Goal: Task Accomplishment & Management: Use online tool/utility

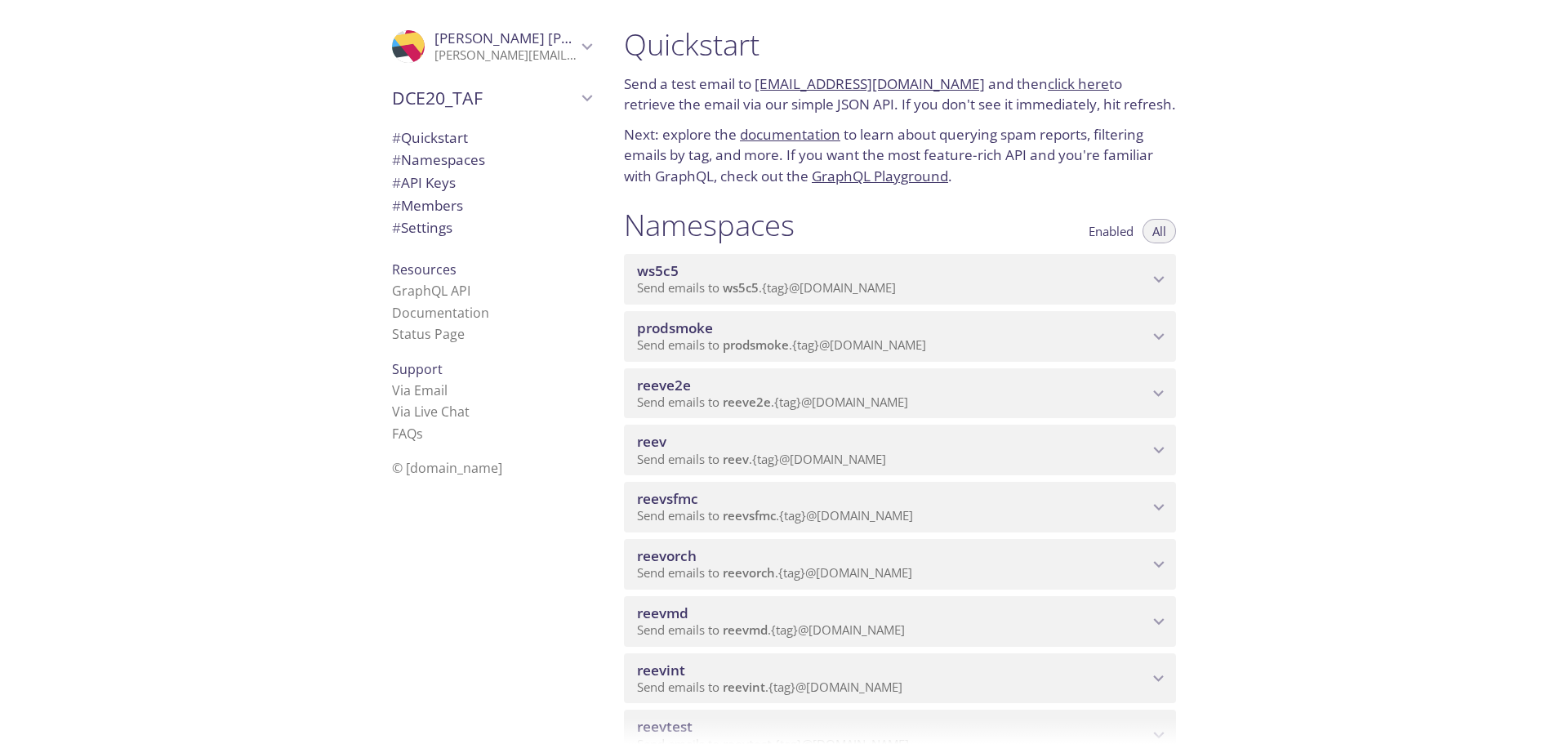
click at [1342, 390] on div "Quickstart Send a test email to [EMAIL_ADDRESS][DOMAIN_NAME] and then click her…" at bounding box center [1089, 372] width 957 height 744
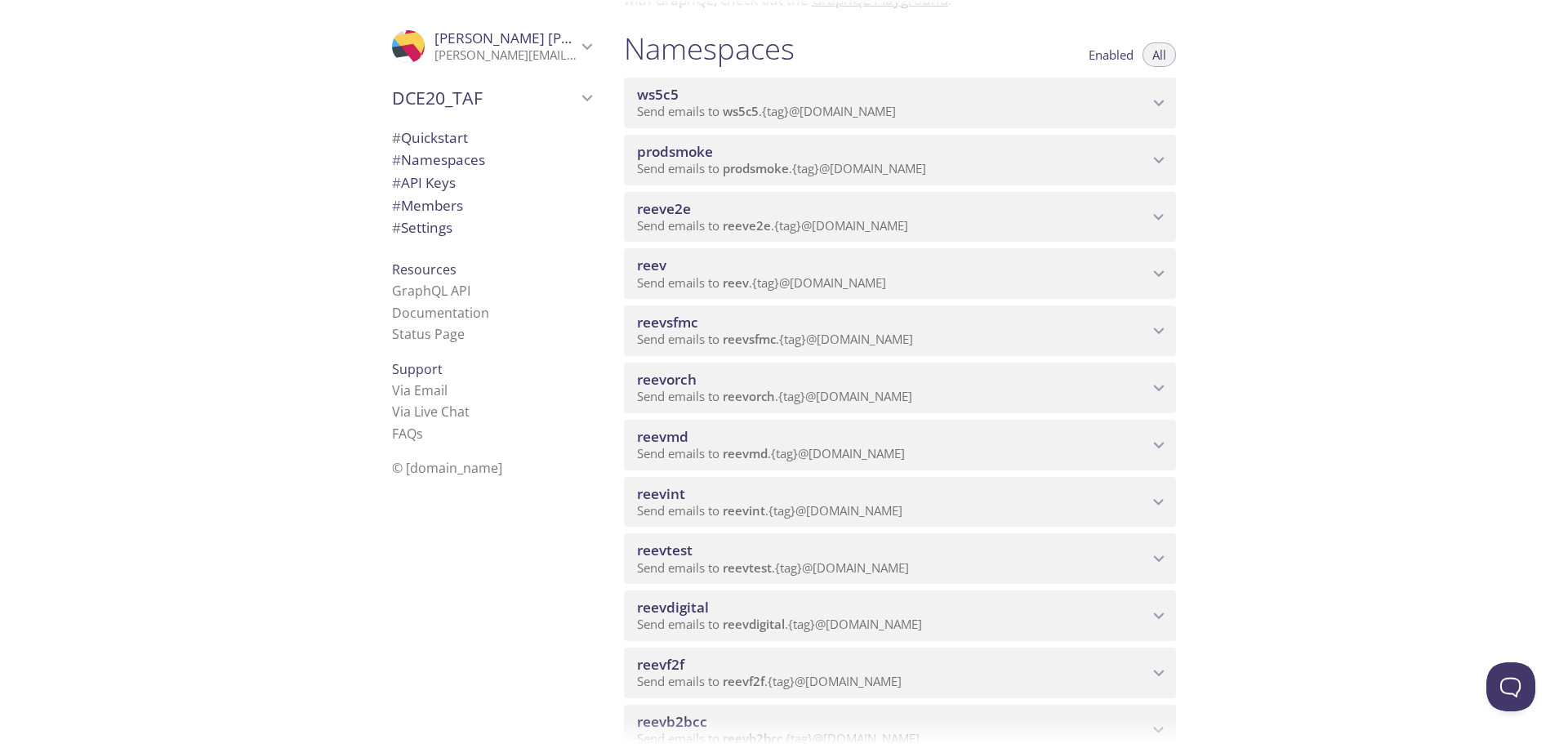
scroll to position [421, 0]
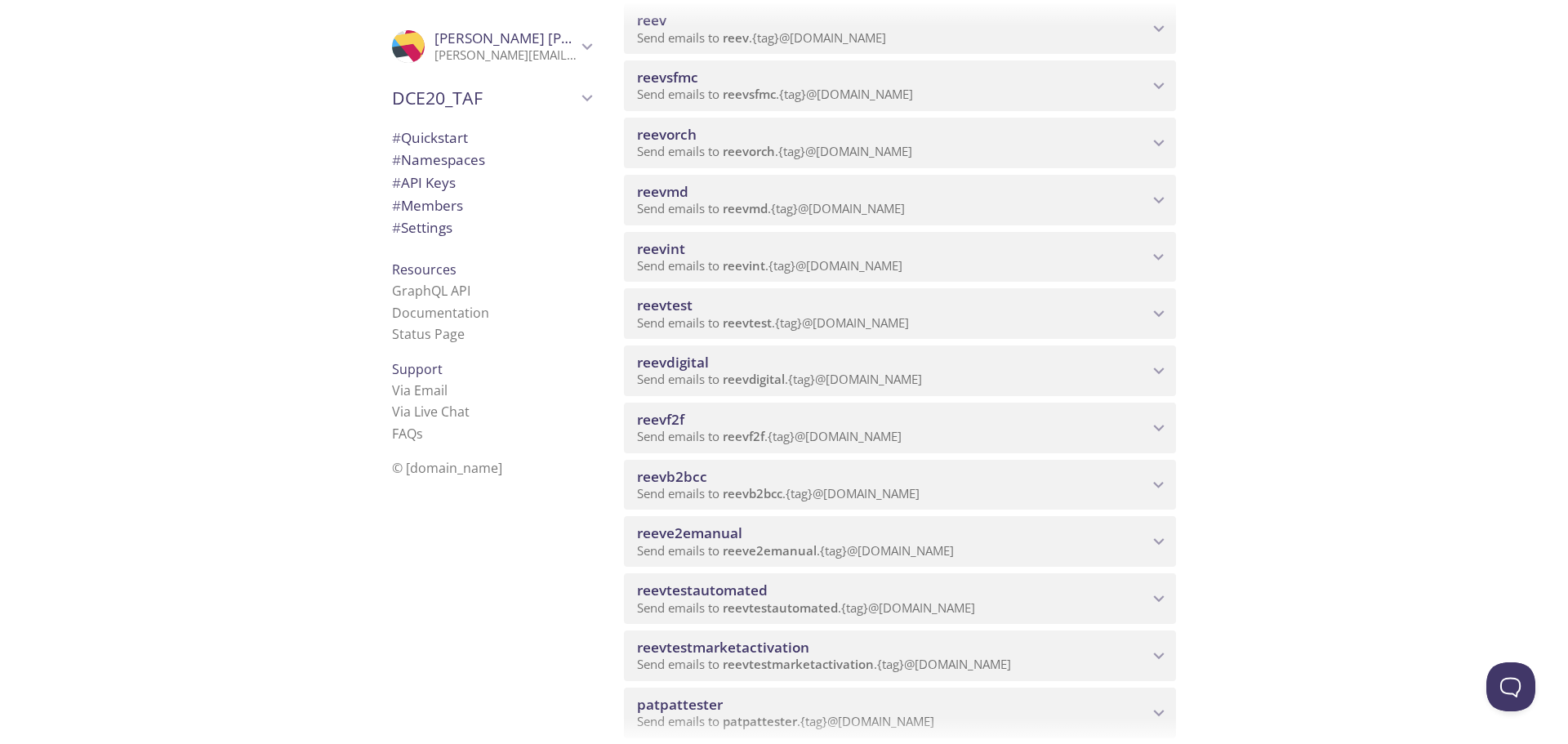
click at [698, 530] on span "reeve2emanual" at bounding box center [689, 532] width 105 height 19
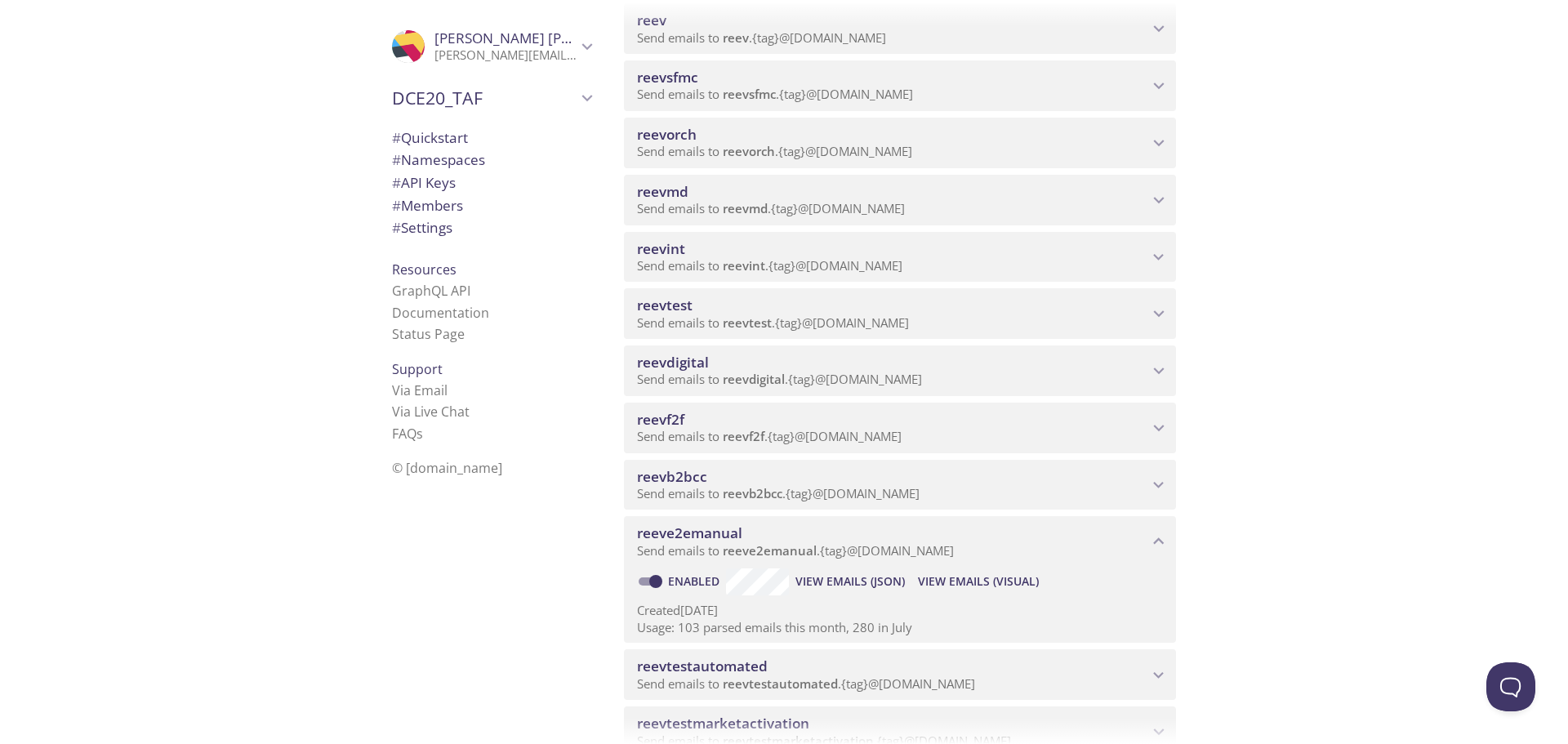
click at [971, 581] on span "View Emails (Visual)" at bounding box center [978, 581] width 121 height 19
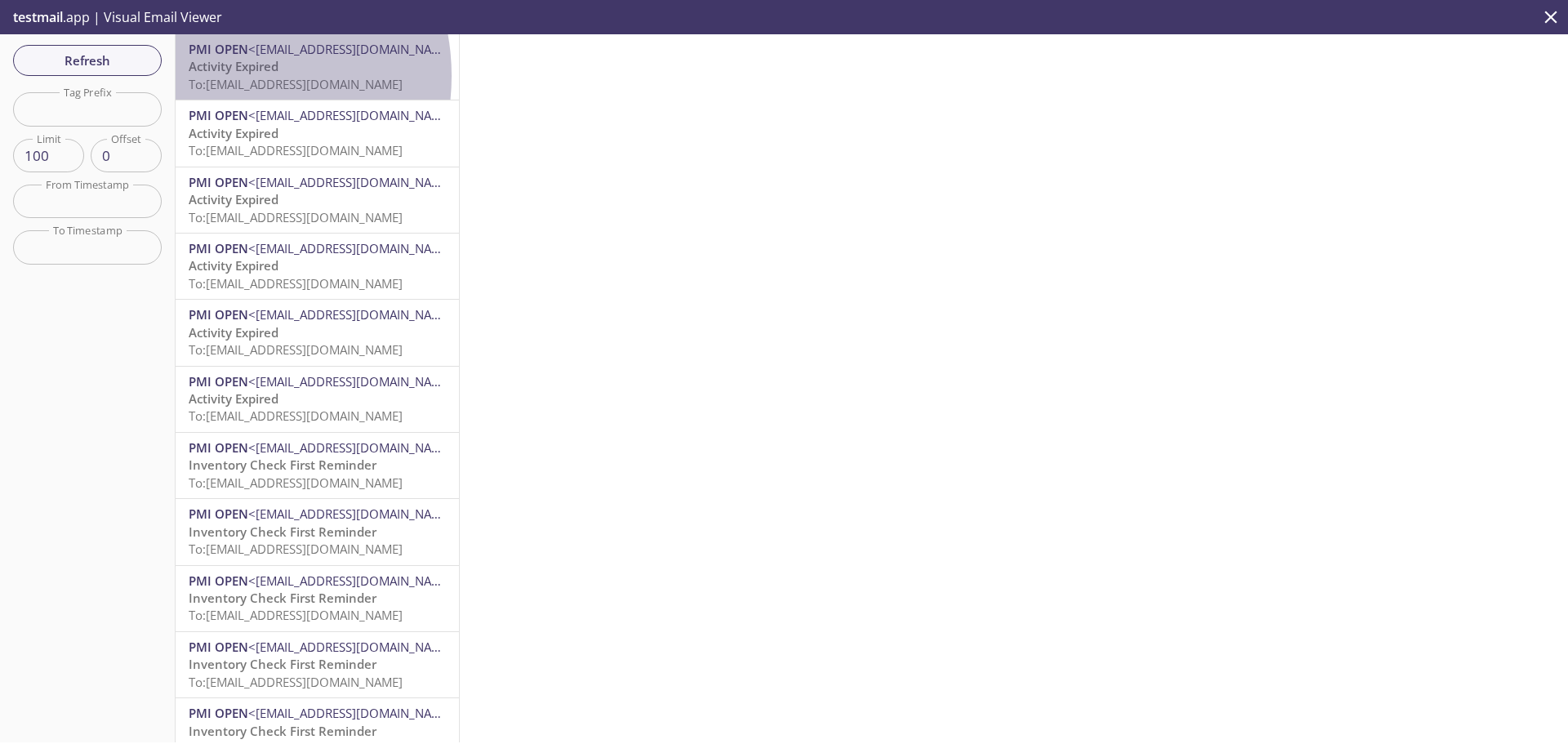
click at [217, 76] on span "To: [EMAIL_ADDRESS][DOMAIN_NAME]" at bounding box center [296, 84] width 214 height 16
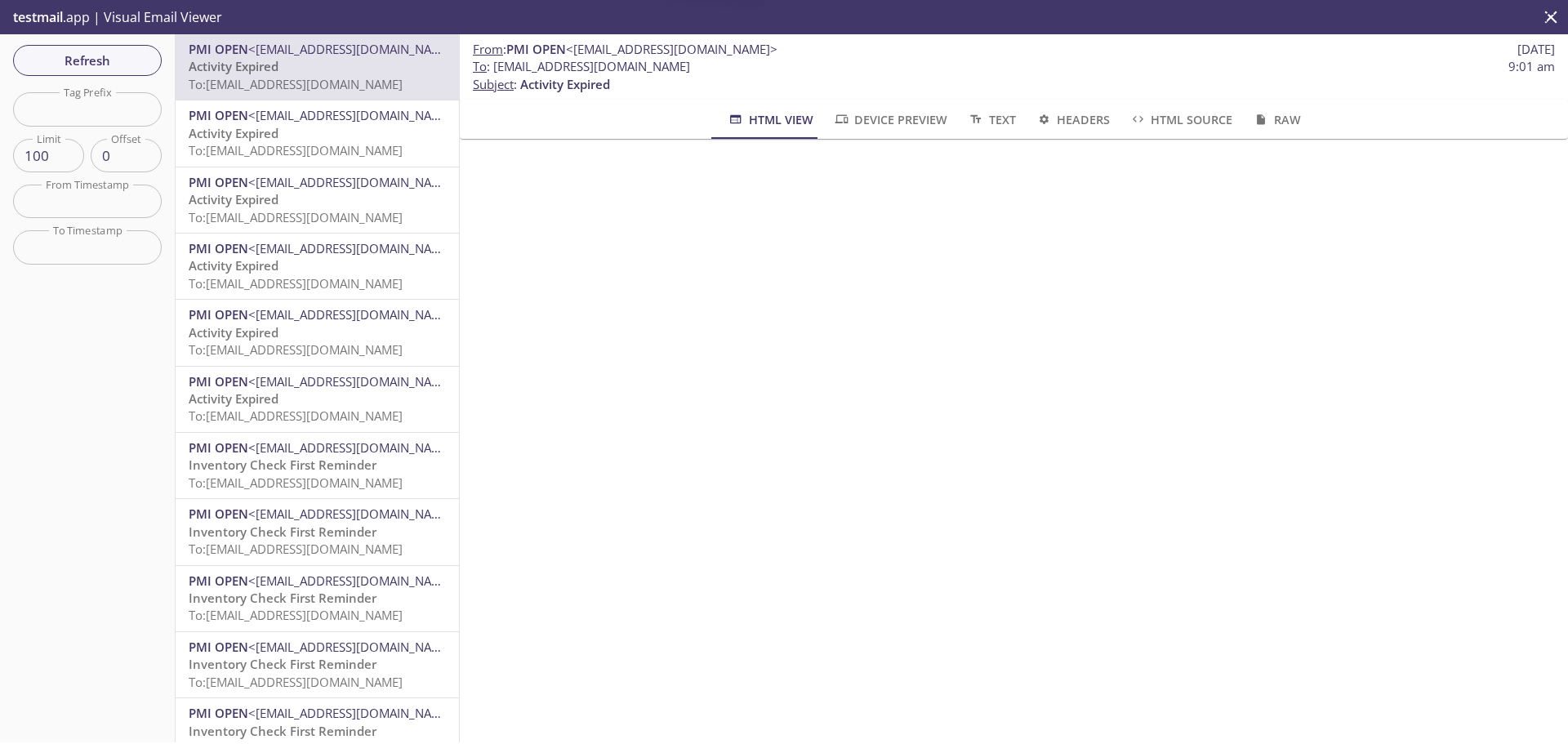
click at [238, 145] on span "To: [EMAIL_ADDRESS][DOMAIN_NAME]" at bounding box center [296, 150] width 214 height 16
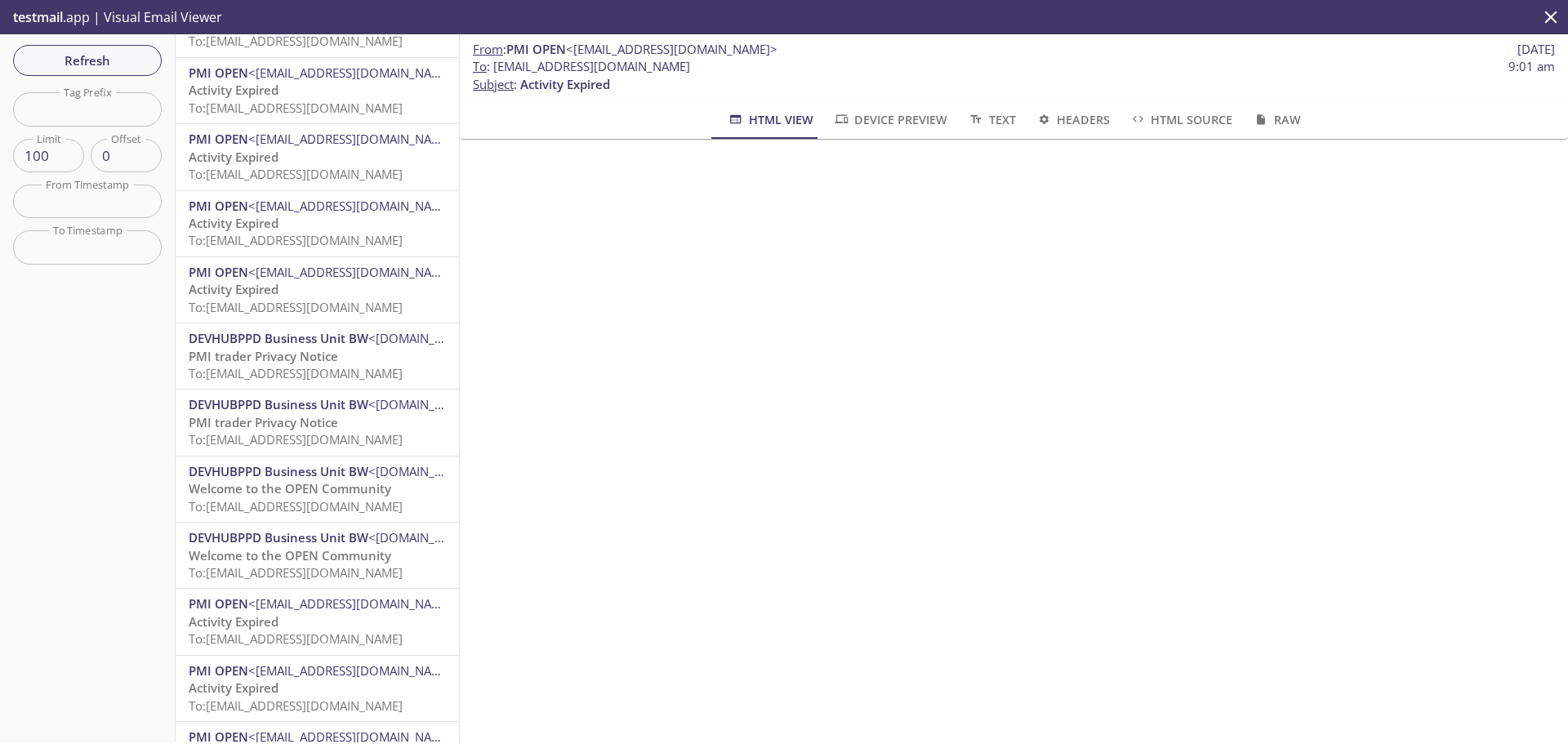
scroll to position [4816, 0]
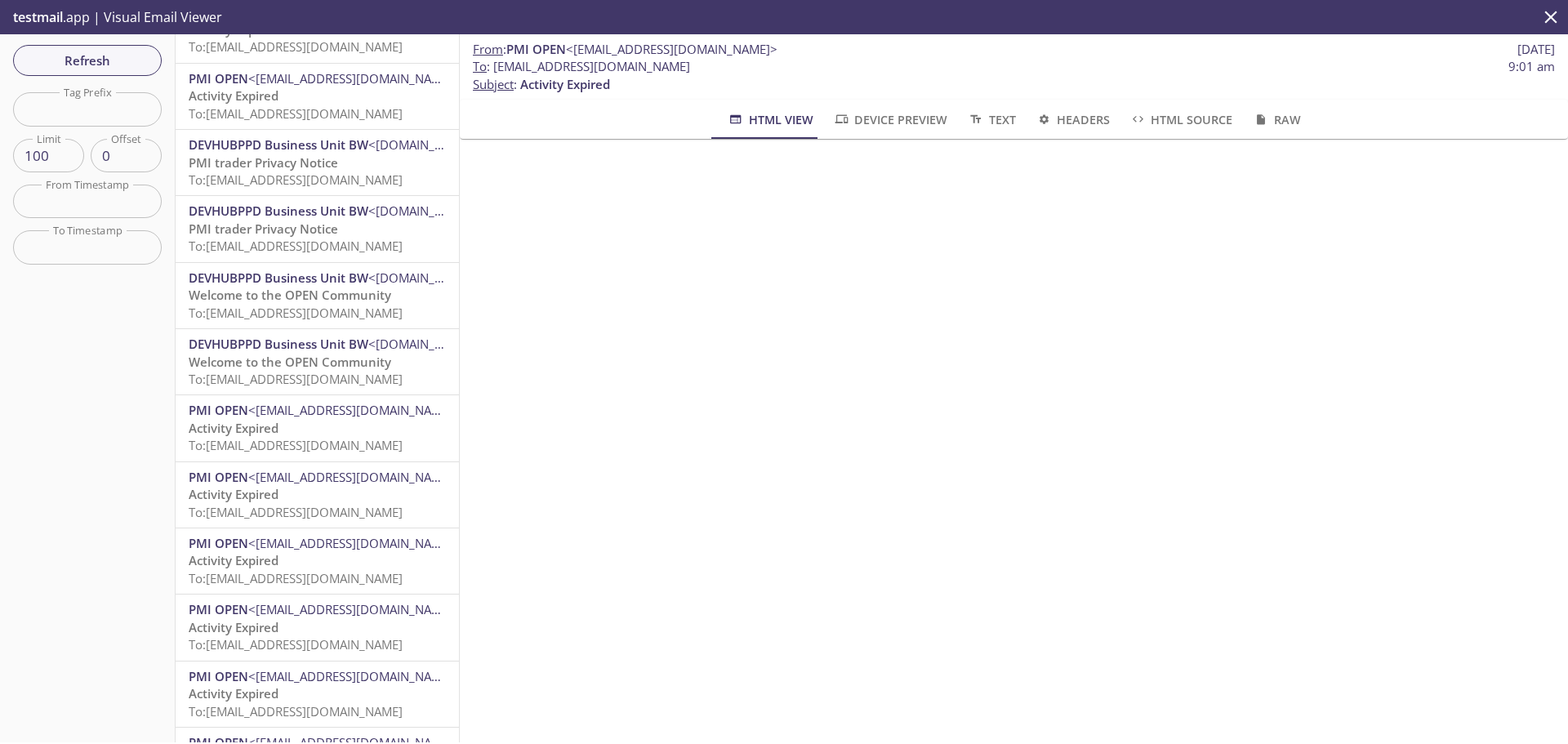
click at [255, 214] on span "DEVHUBPPD Business Unit BW" at bounding box center [278, 211] width 180 height 16
